Goal: Transaction & Acquisition: Purchase product/service

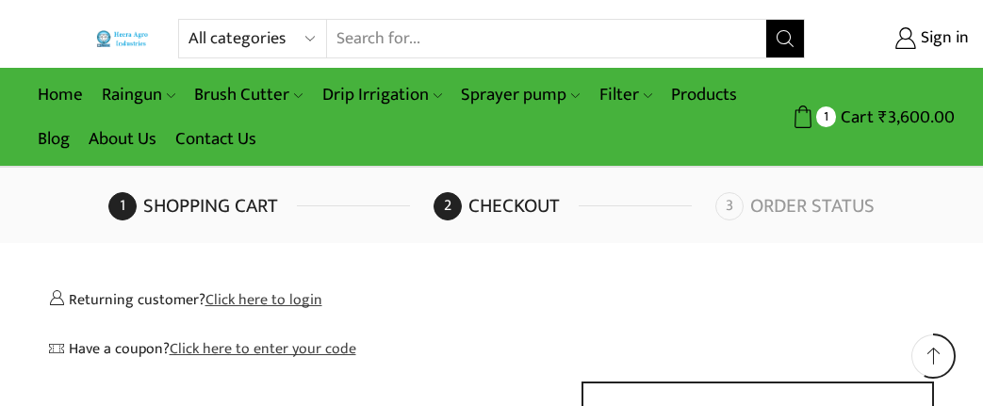
select select "TN"
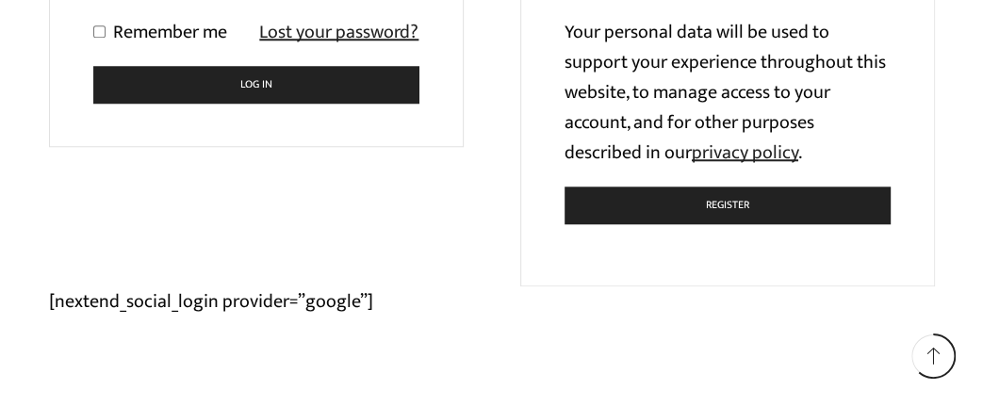
scroll to position [459, 0]
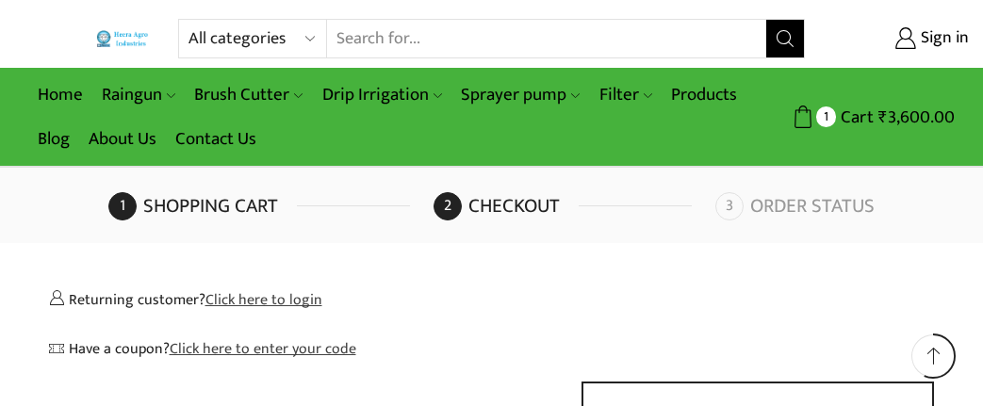
select select "TN"
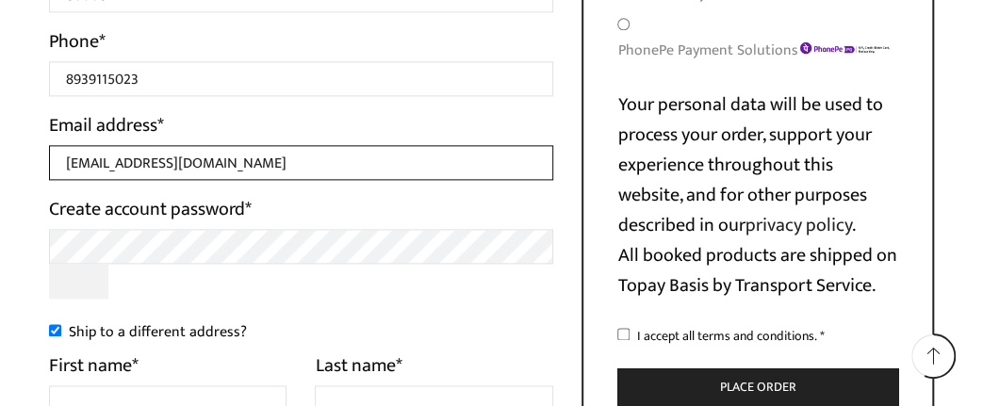
drag, startPoint x: 303, startPoint y: 165, endPoint x: 0, endPoint y: 157, distance: 302.7
click at [49, 157] on input "[EMAIL_ADDRESS][DOMAIN_NAME]" at bounding box center [301, 162] width 505 height 35
click at [309, 156] on input "[EMAIL_ADDRESS][DOMAIN_NAME]" at bounding box center [301, 162] width 505 height 35
drag, startPoint x: 304, startPoint y: 158, endPoint x: 0, endPoint y: 159, distance: 304.5
click at [49, 159] on input "[EMAIL_ADDRESS][DOMAIN_NAME]" at bounding box center [301, 162] width 505 height 35
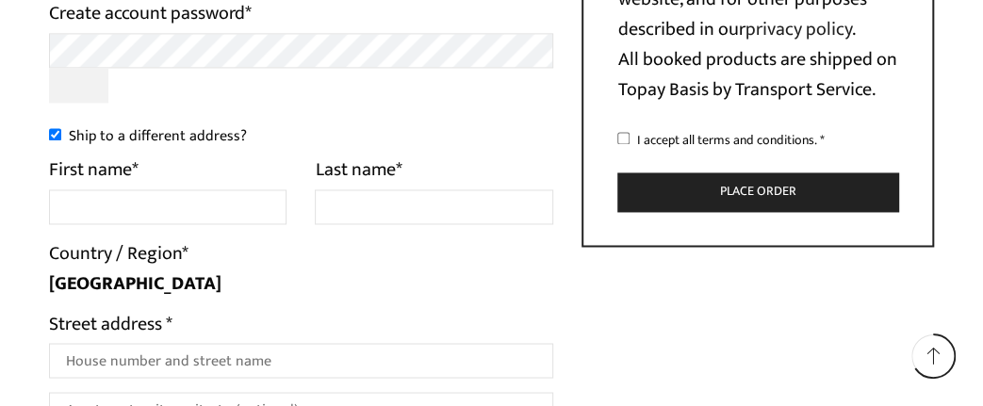
scroll to position [1078, 0]
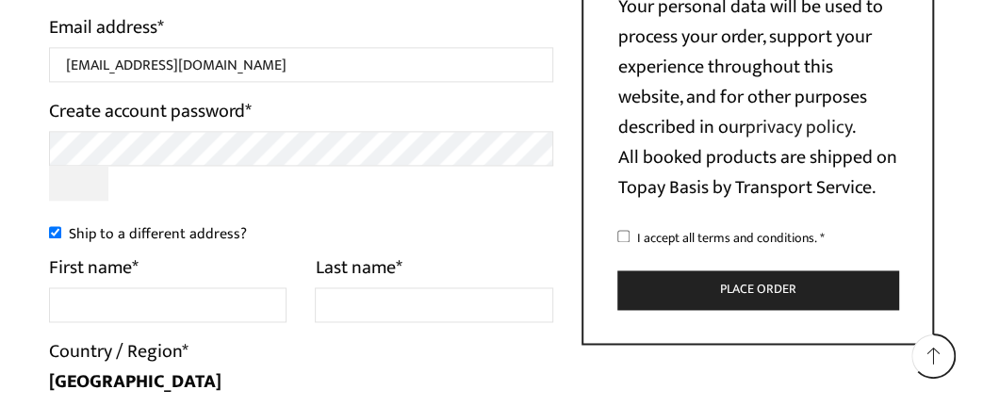
click at [52, 238] on input "Ship to a different address?" at bounding box center [55, 232] width 12 height 12
checkbox input "false"
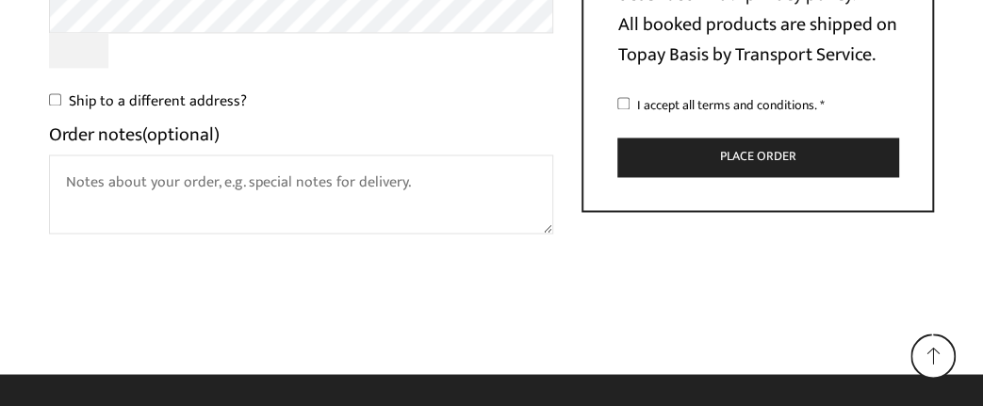
scroll to position [1250, 0]
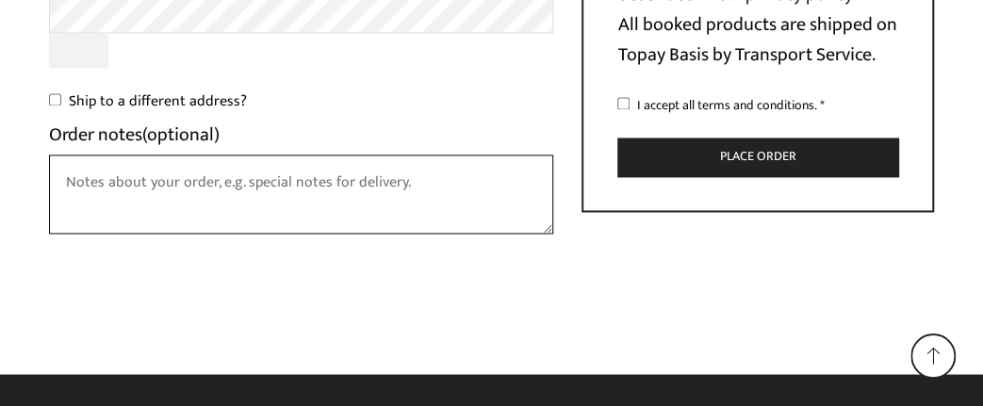
click at [292, 186] on textarea "Order notes (optional)" at bounding box center [301, 194] width 505 height 79
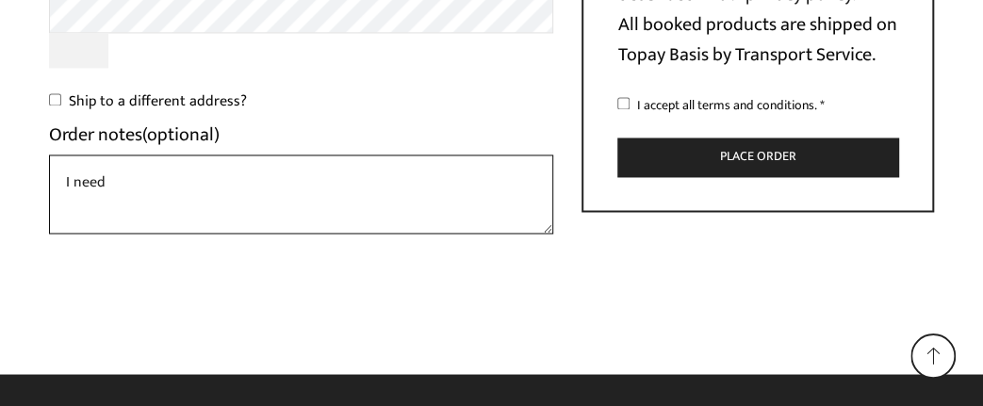
paste textarea "105 microns"
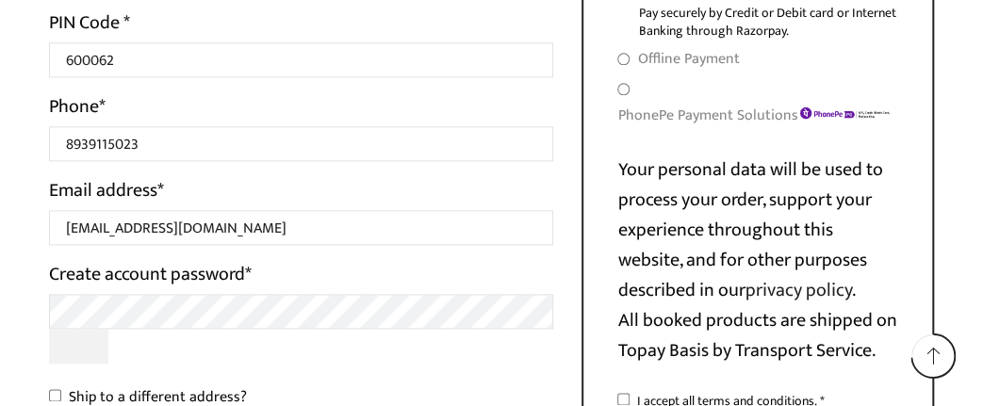
scroll to position [1152, 0]
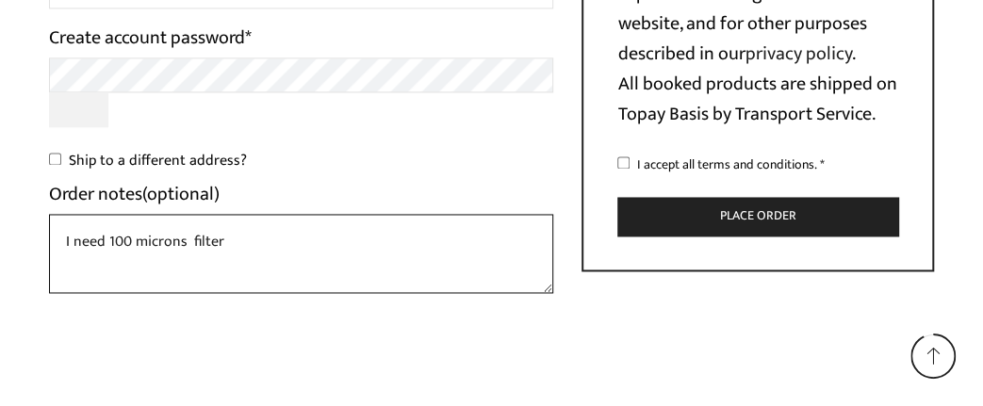
type textarea "I need 100 microns filter"
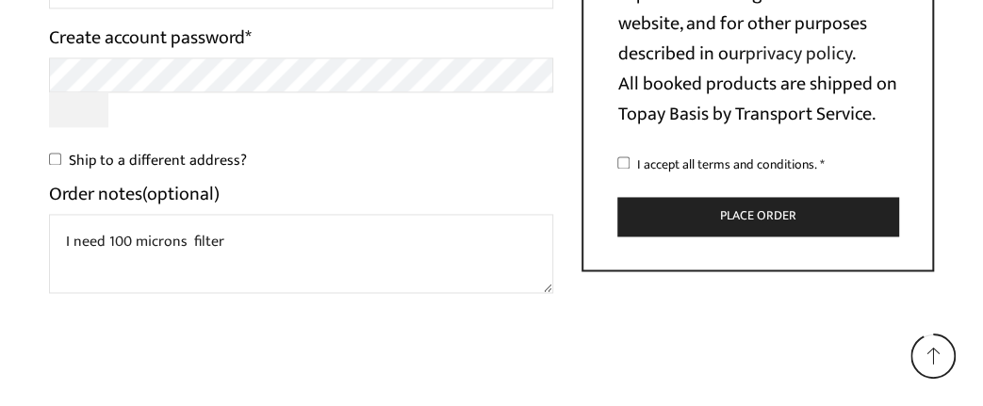
click at [623, 169] on input "I accept all terms and conditions. *" at bounding box center [623, 162] width 12 height 12
checkbox input "true"
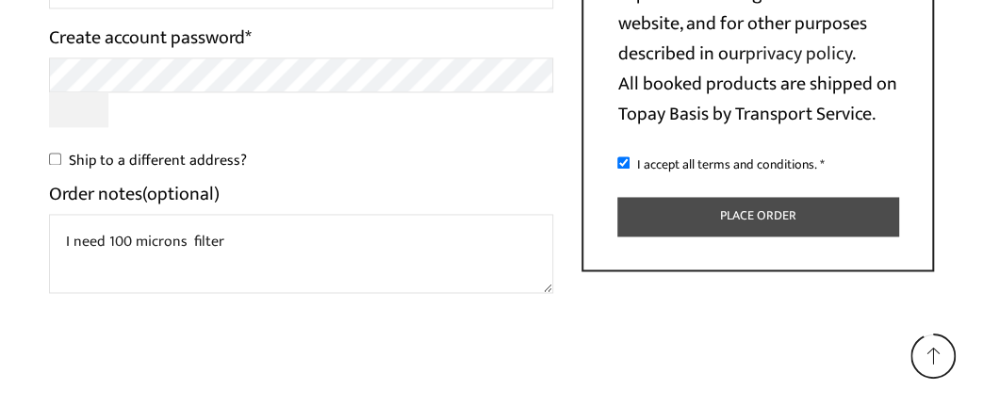
click at [711, 236] on button "Place order" at bounding box center [757, 216] width 281 height 39
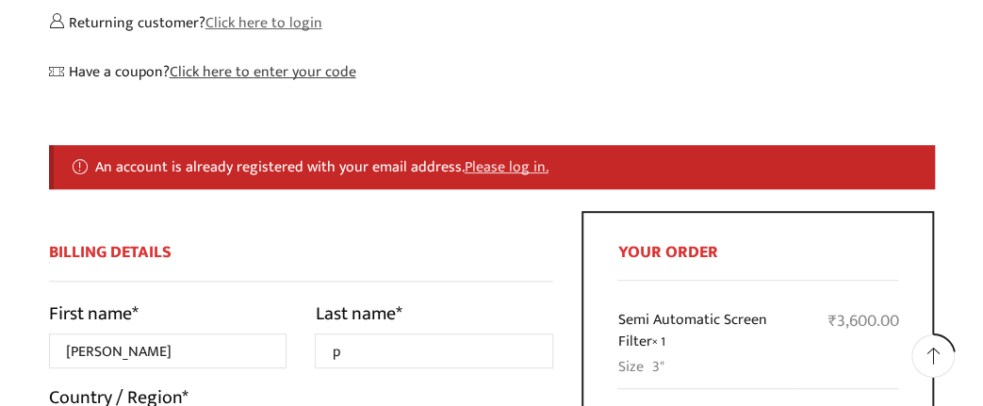
scroll to position [294, 0]
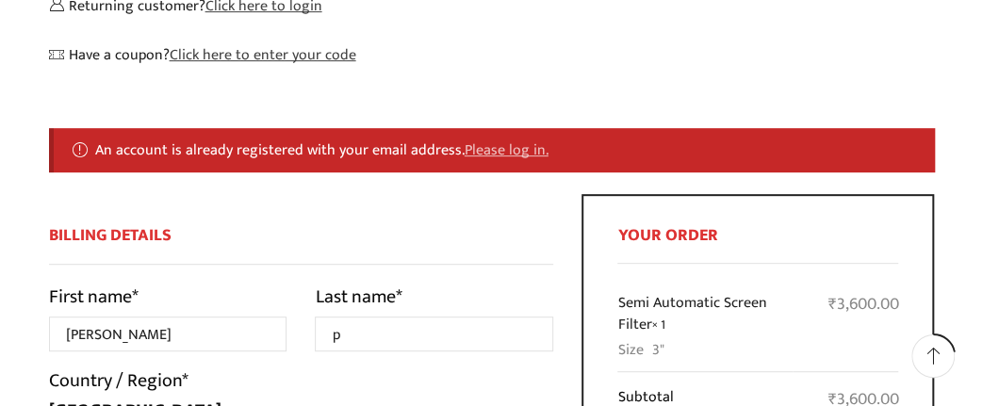
click at [495, 144] on link "Please log in." at bounding box center [507, 150] width 84 height 25
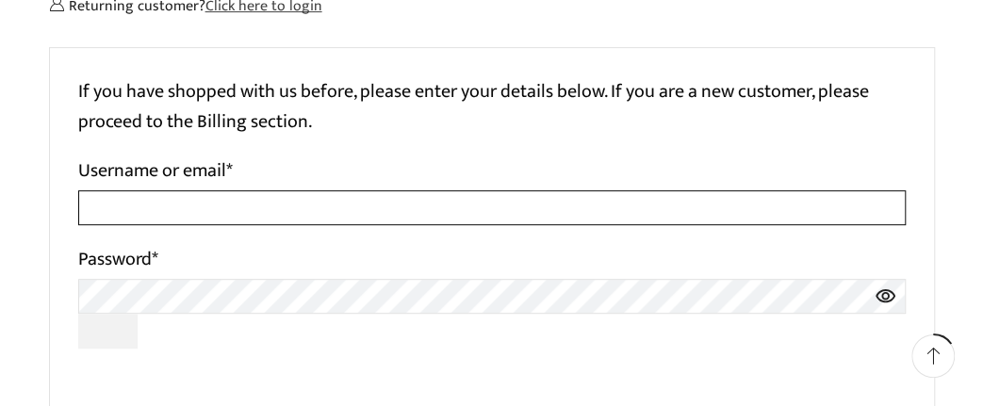
click at [107, 216] on input "Username or email *" at bounding box center [492, 207] width 828 height 35
paste input "[EMAIL_ADDRESS][DOMAIN_NAME]"
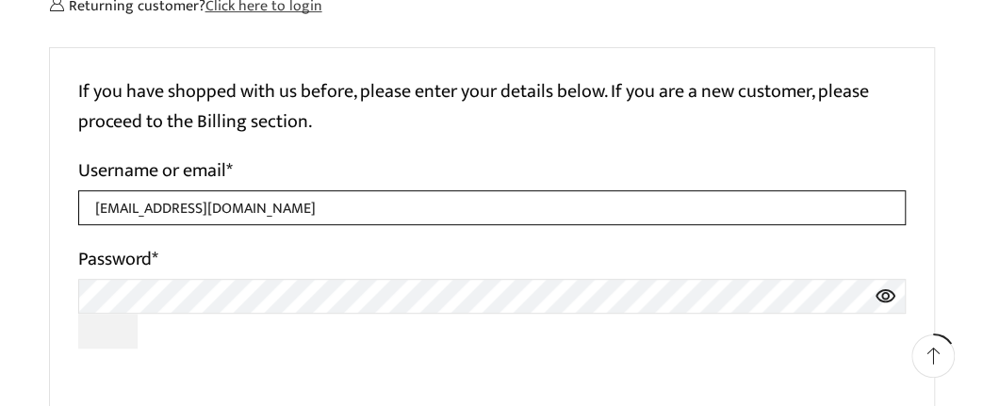
type input "[EMAIL_ADDRESS][DOMAIN_NAME]"
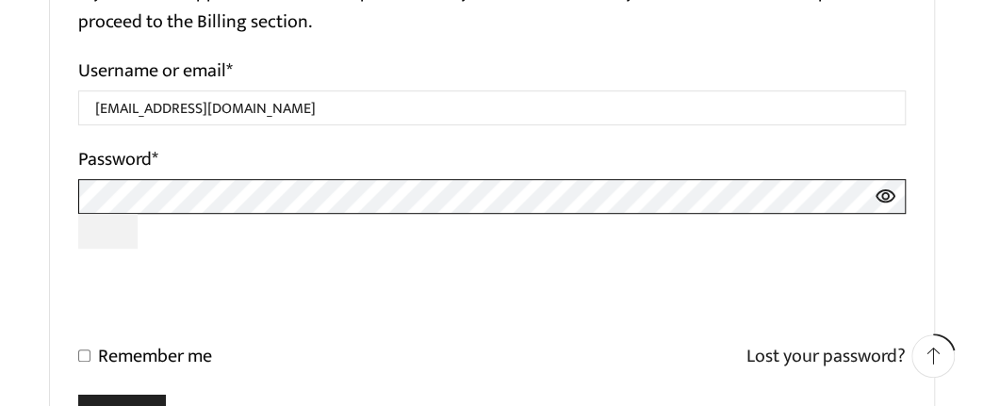
scroll to position [490, 0]
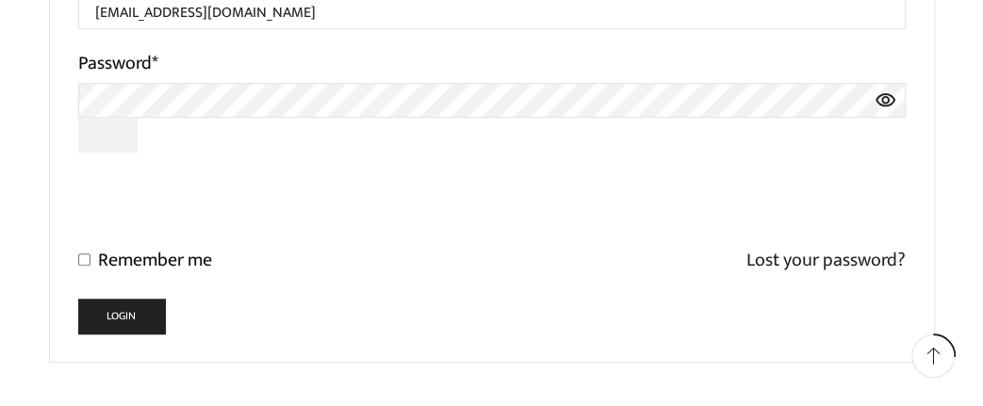
click at [892, 101] on icon at bounding box center [886, 100] width 22 height 35
click at [86, 266] on input "Remember me" at bounding box center [84, 260] width 12 height 12
checkbox input "true"
click at [103, 321] on button "Login" at bounding box center [122, 316] width 88 height 35
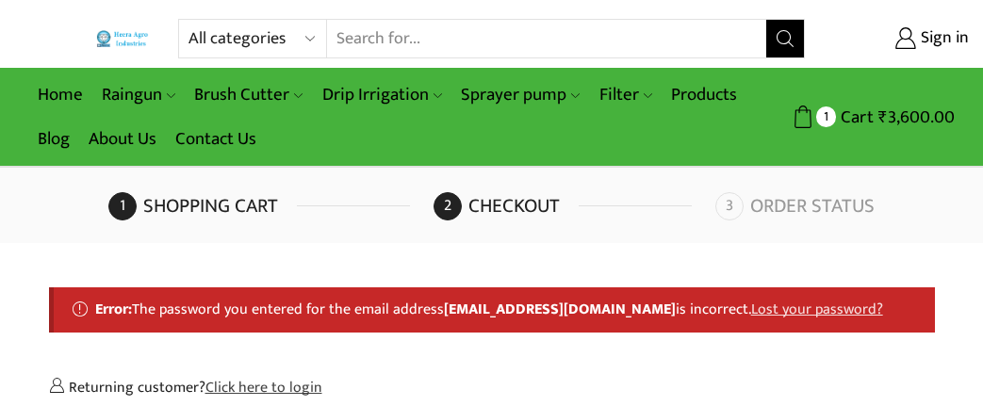
select select "TN"
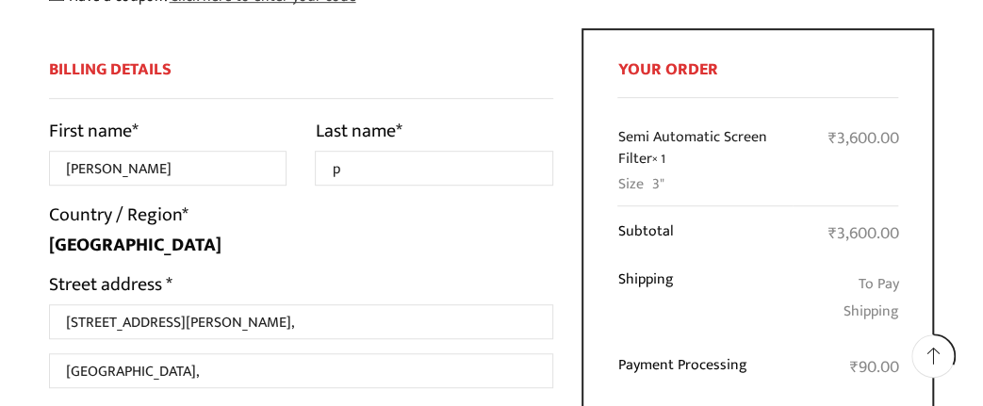
scroll to position [196, 0]
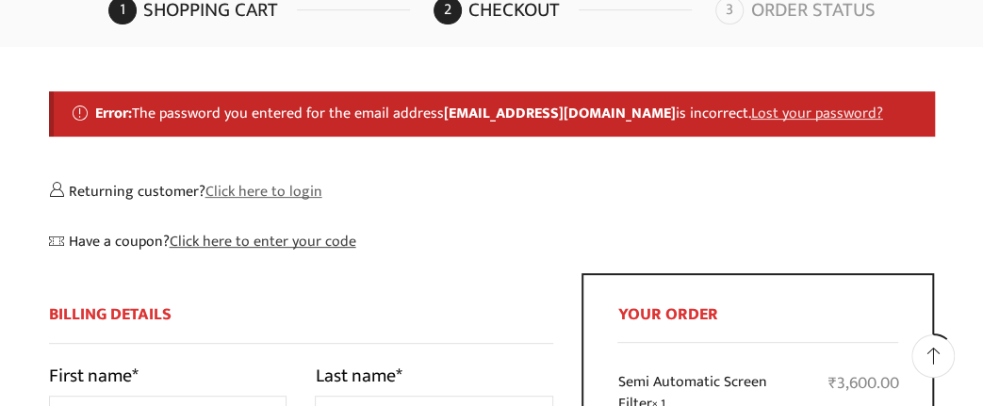
click at [244, 196] on link "Click here to login" at bounding box center [263, 191] width 117 height 25
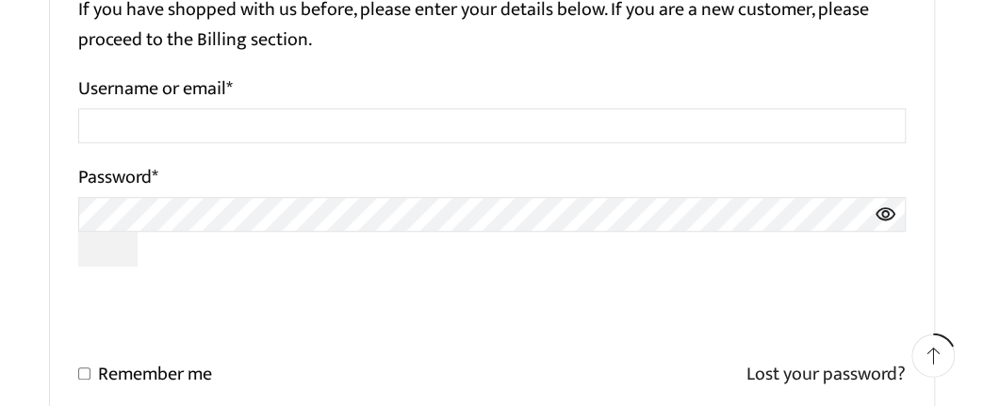
scroll to position [490, 0]
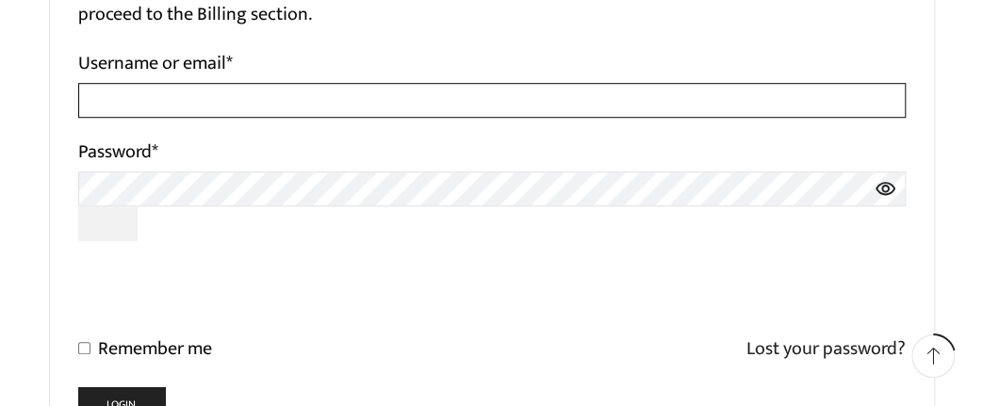
click at [178, 110] on input "Username or email *" at bounding box center [492, 100] width 828 height 35
paste input "[EMAIL_ADDRESS][DOMAIN_NAME]"
type input "[EMAIL_ADDRESS][DOMAIN_NAME]"
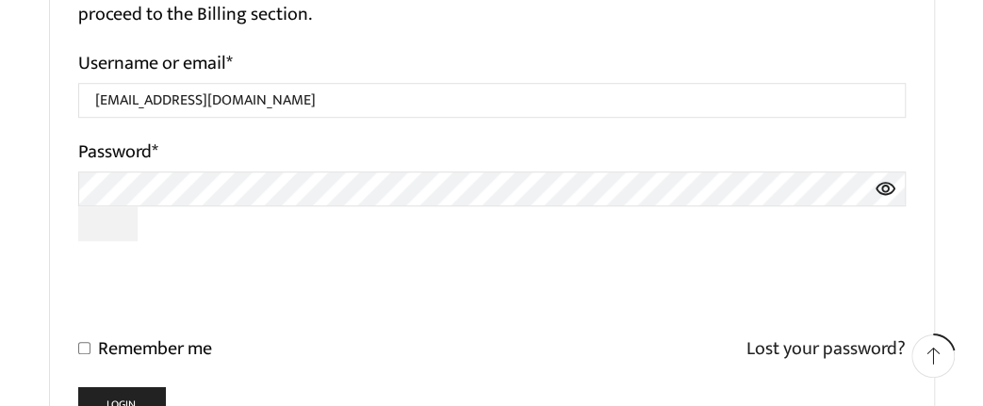
click at [893, 190] on icon at bounding box center [886, 188] width 20 height 13
click at [74, 298] on form "If you have shopped with us before, please enter your details below. If you are…" at bounding box center [492, 196] width 886 height 512
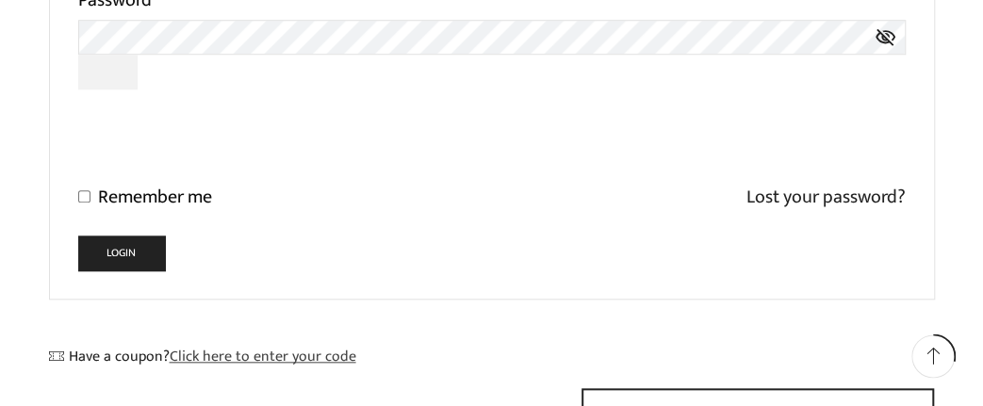
scroll to position [686, 0]
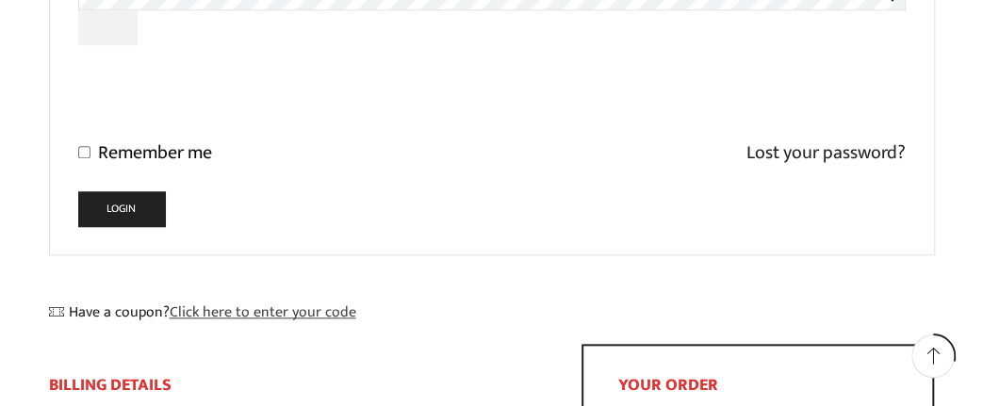
click at [82, 158] on input "Remember me" at bounding box center [84, 152] width 12 height 12
checkbox input "true"
click at [95, 205] on button "Login" at bounding box center [122, 208] width 88 height 35
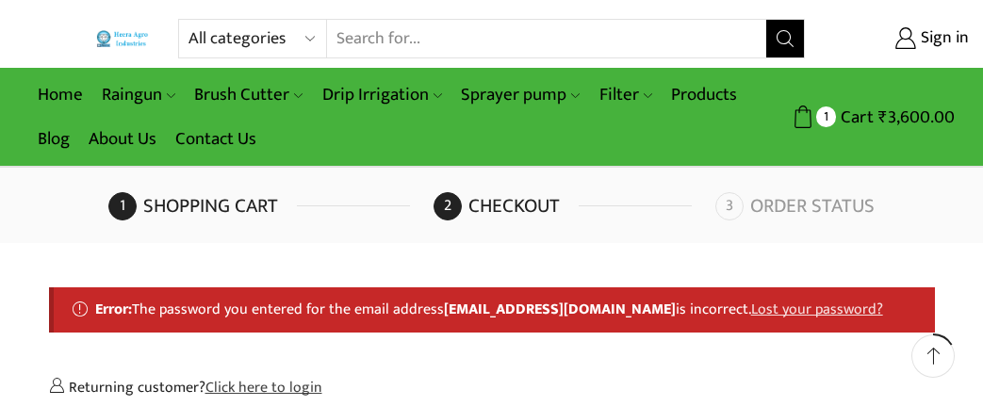
select select "TN"
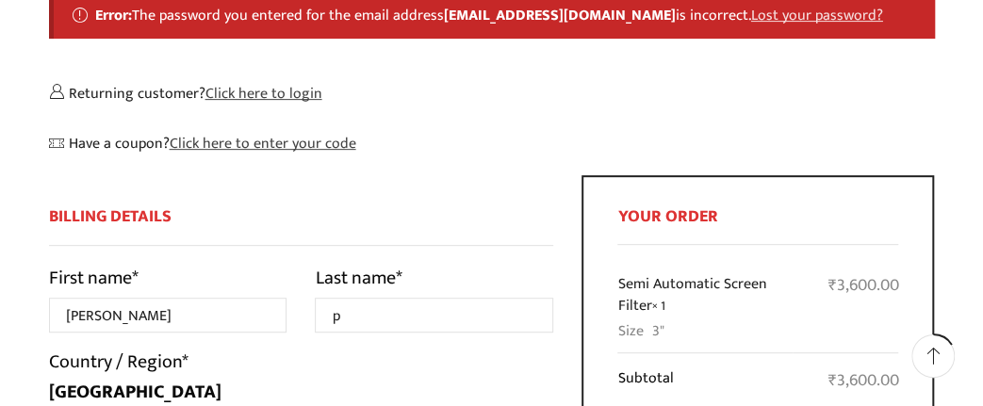
scroll to position [196, 0]
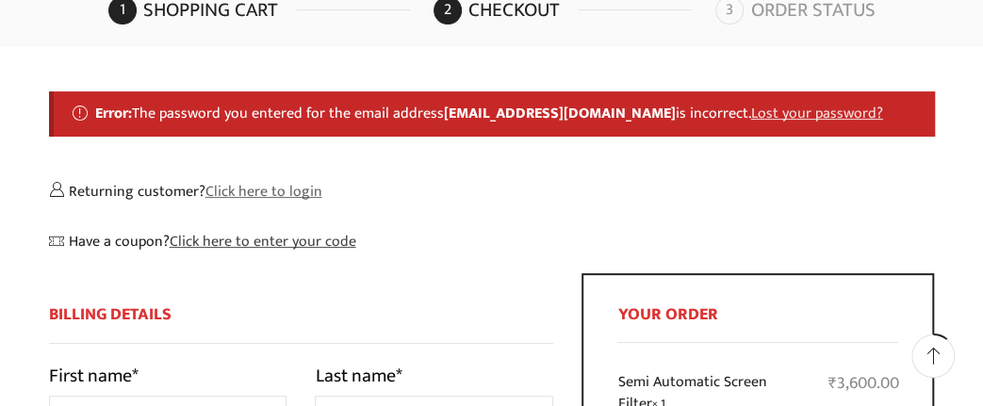
click at [277, 198] on link "Click here to login" at bounding box center [263, 191] width 117 height 25
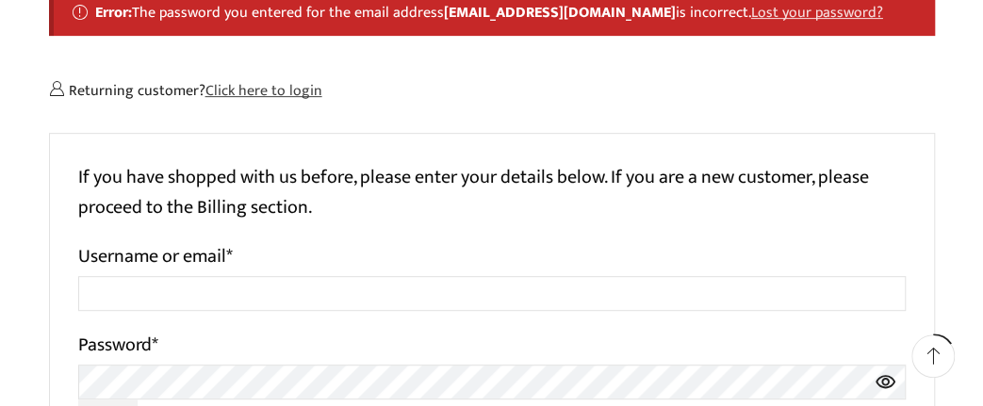
scroll to position [392, 0]
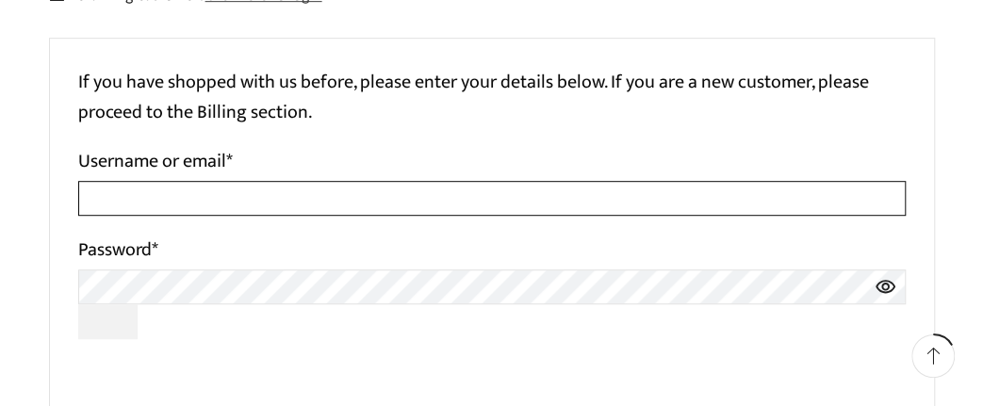
click at [156, 195] on input "Username or email *" at bounding box center [492, 198] width 828 height 35
type input "1"
paste input "[EMAIL_ADDRESS][DOMAIN_NAME]"
type input "[EMAIL_ADDRESS][DOMAIN_NAME]"
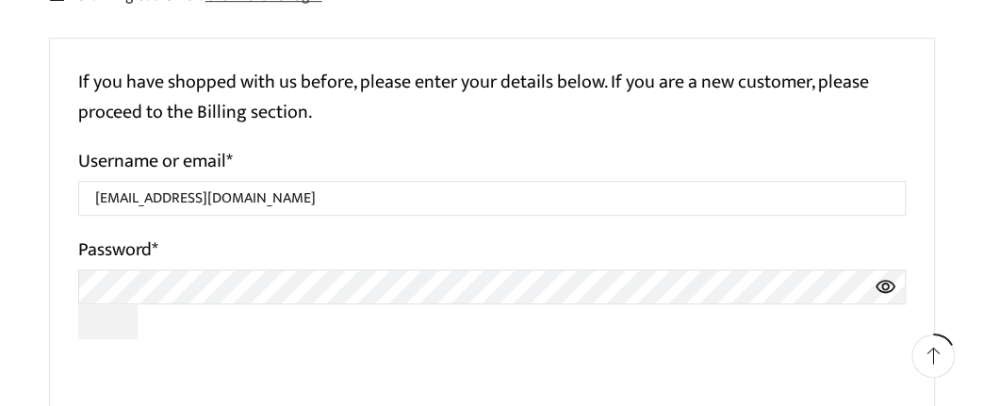
click at [889, 291] on icon at bounding box center [886, 286] width 20 height 13
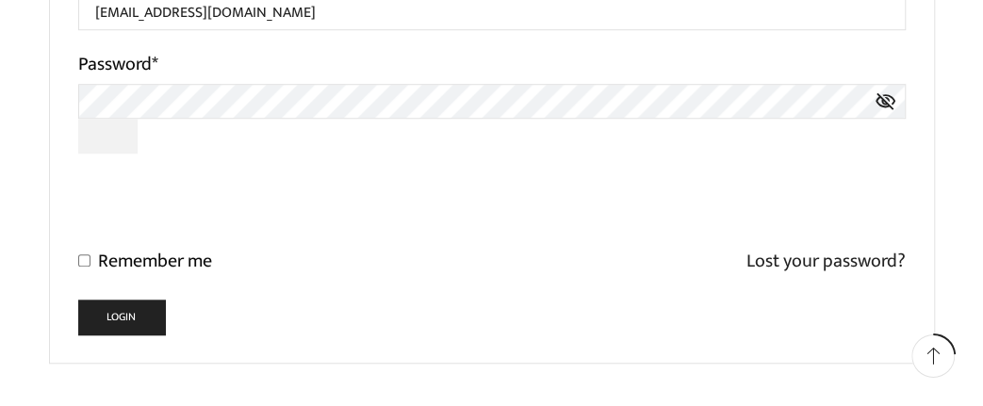
scroll to position [588, 0]
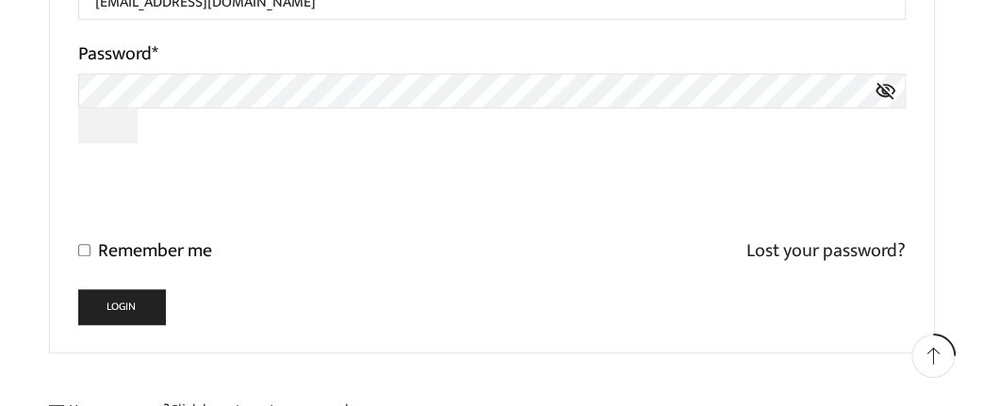
click at [82, 256] on input "Remember me" at bounding box center [84, 250] width 12 height 12
checkbox input "true"
click at [102, 302] on button "Login" at bounding box center [122, 306] width 88 height 35
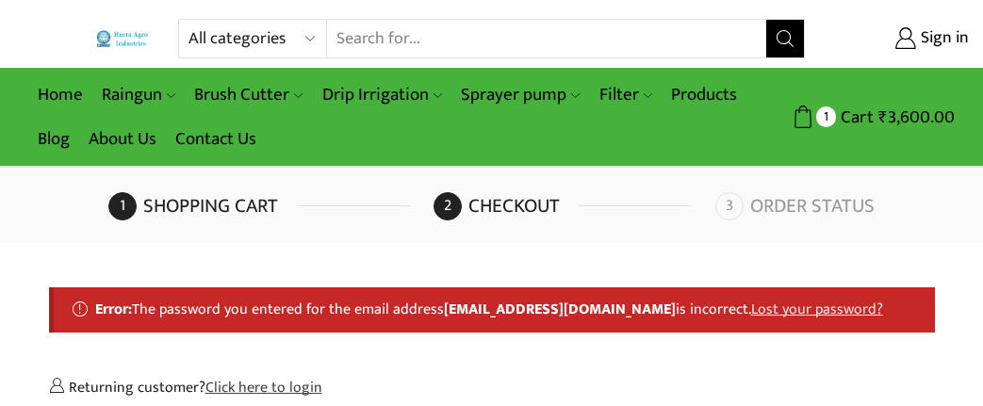
select select "TN"
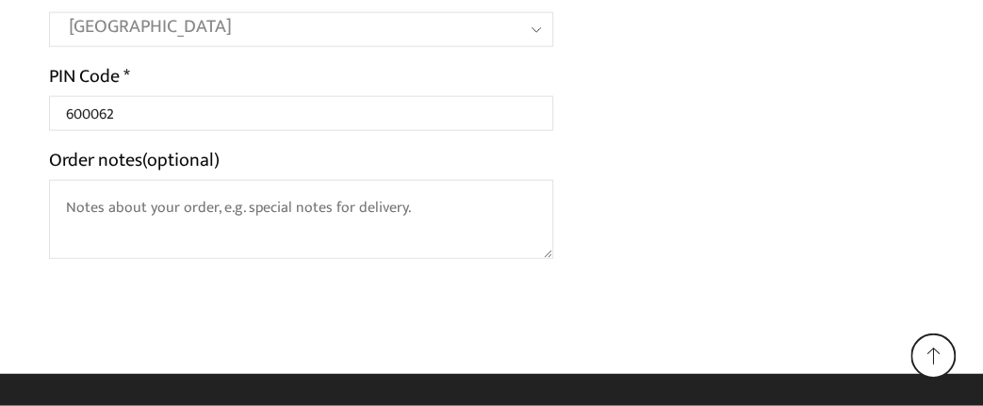
scroll to position [1831, 0]
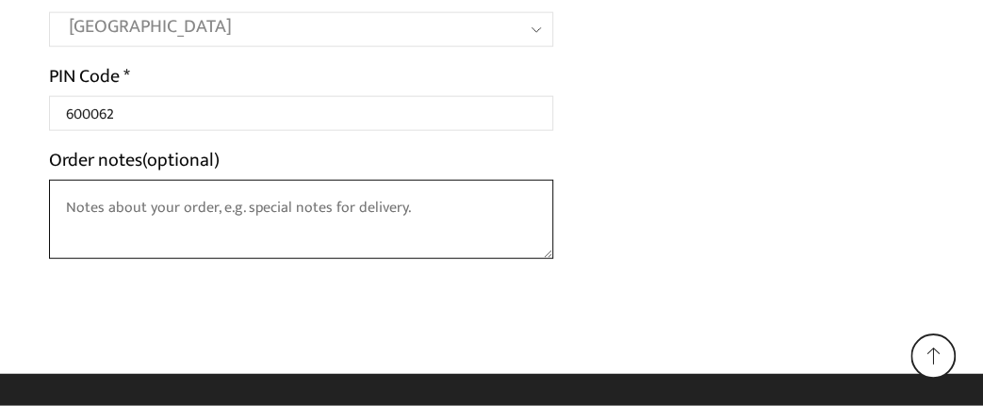
click at [97, 208] on textarea "Order notes (optional)" at bounding box center [301, 219] width 505 height 79
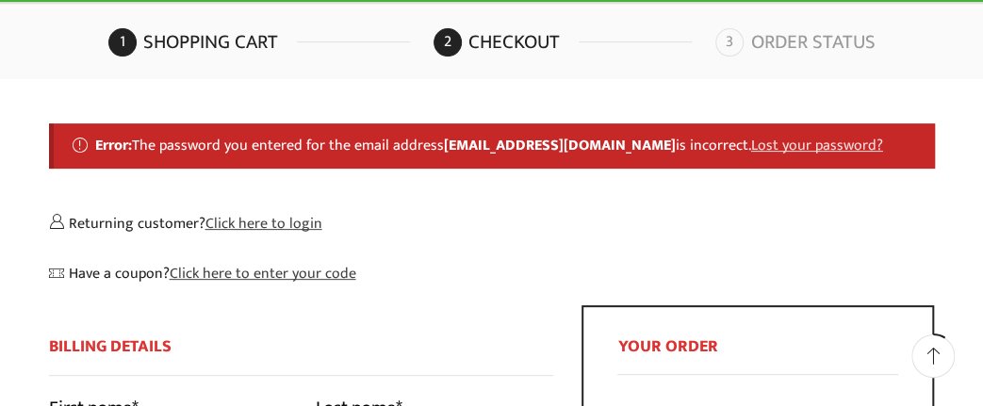
scroll to position [0, 0]
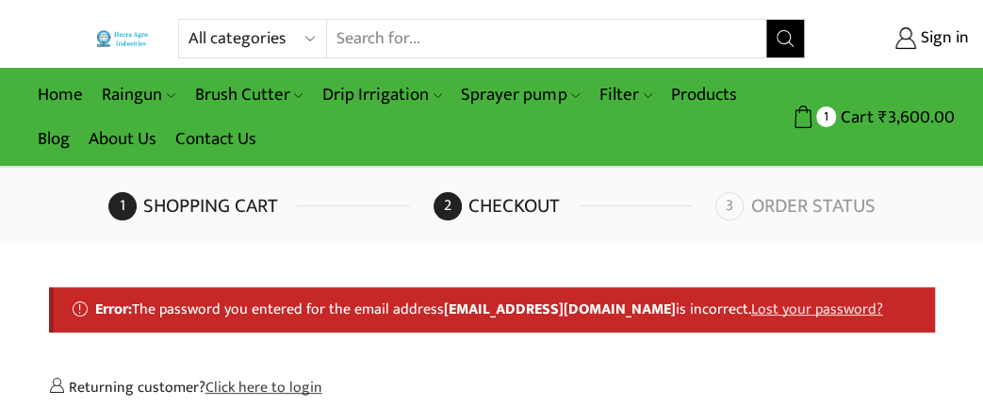
drag, startPoint x: 440, startPoint y: 314, endPoint x: 555, endPoint y: 308, distance: 115.1
click at [555, 308] on li "Error: The password you entered for the email address [EMAIL_ADDRESS][DOMAIN_NA…" at bounding box center [506, 310] width 822 height 22
